Goal: Check status: Check status

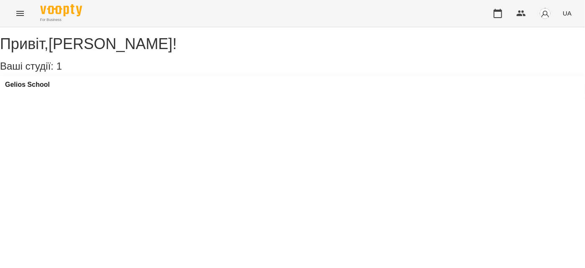
click at [18, 12] on icon "Menu" at bounding box center [20, 13] width 10 height 10
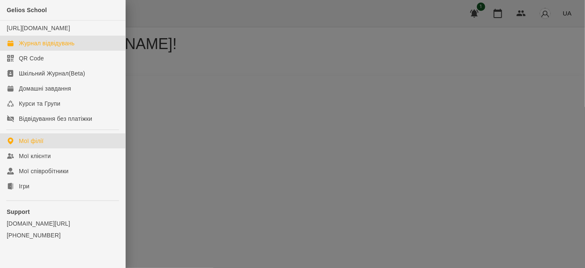
click at [47, 47] on div "Журнал відвідувань" at bounding box center [47, 43] width 56 height 8
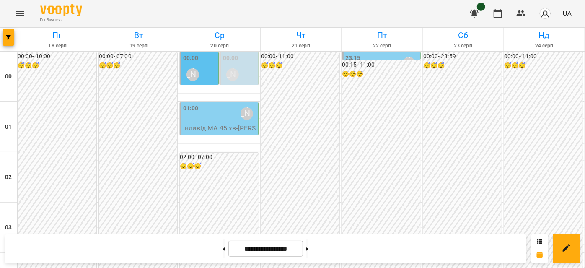
scroll to position [800, 0]
click at [223, 248] on button at bounding box center [224, 248] width 2 height 18
type input "**********"
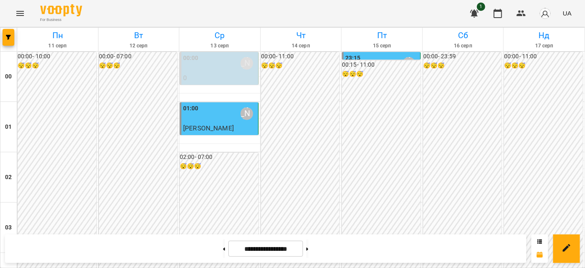
scroll to position [761, 0]
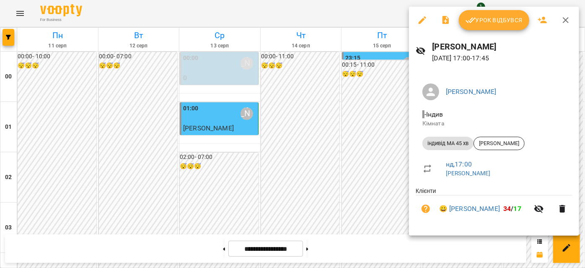
click at [472, 23] on icon "button" at bounding box center [470, 20] width 10 height 10
